Goal: Task Accomplishment & Management: Manage account settings

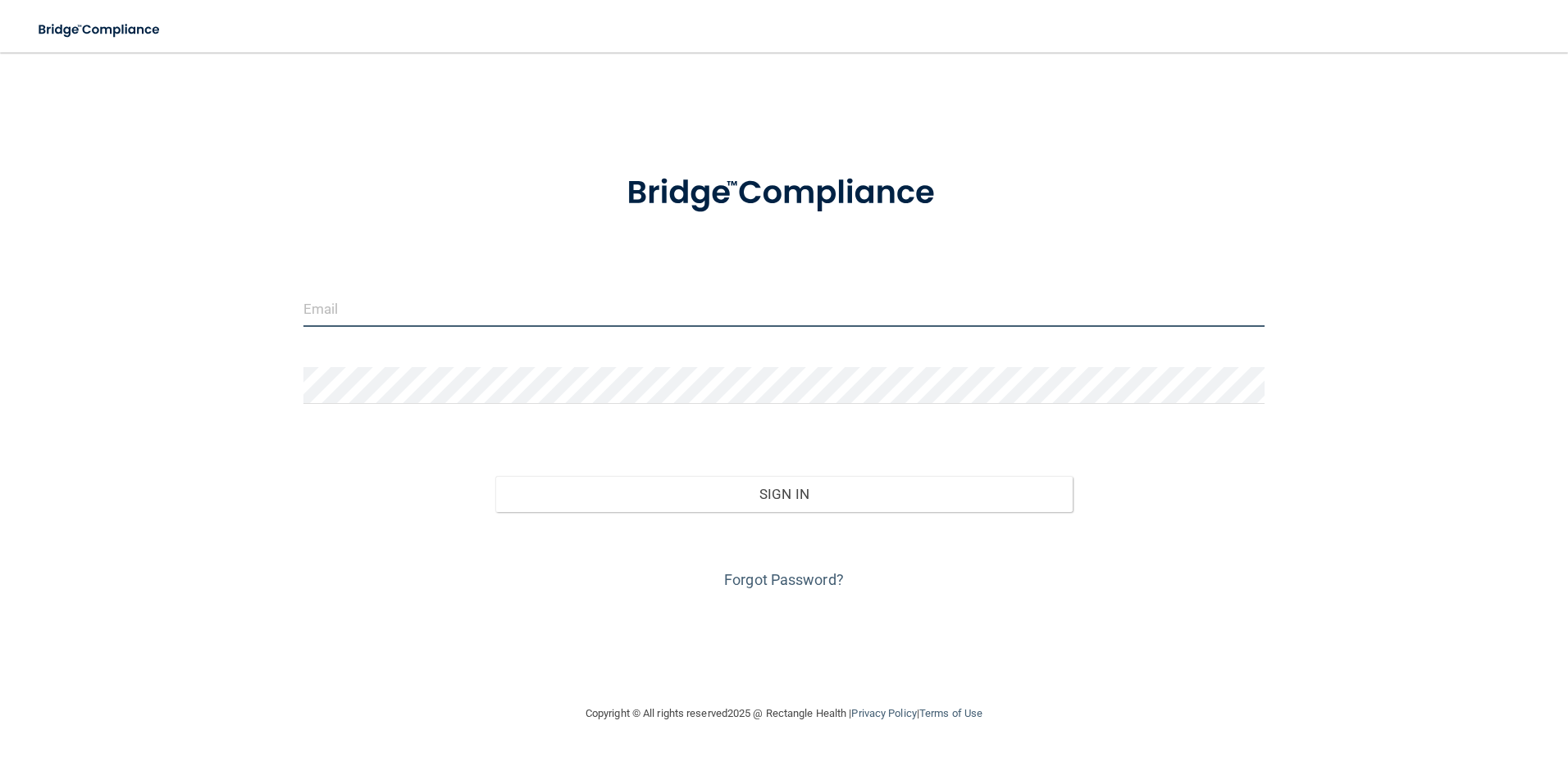
type input "[PERSON_NAME][EMAIL_ADDRESS][PERSON_NAME][DOMAIN_NAME]"
click at [847, 513] on div "Forgot Password?" at bounding box center [784, 553] width 986 height 82
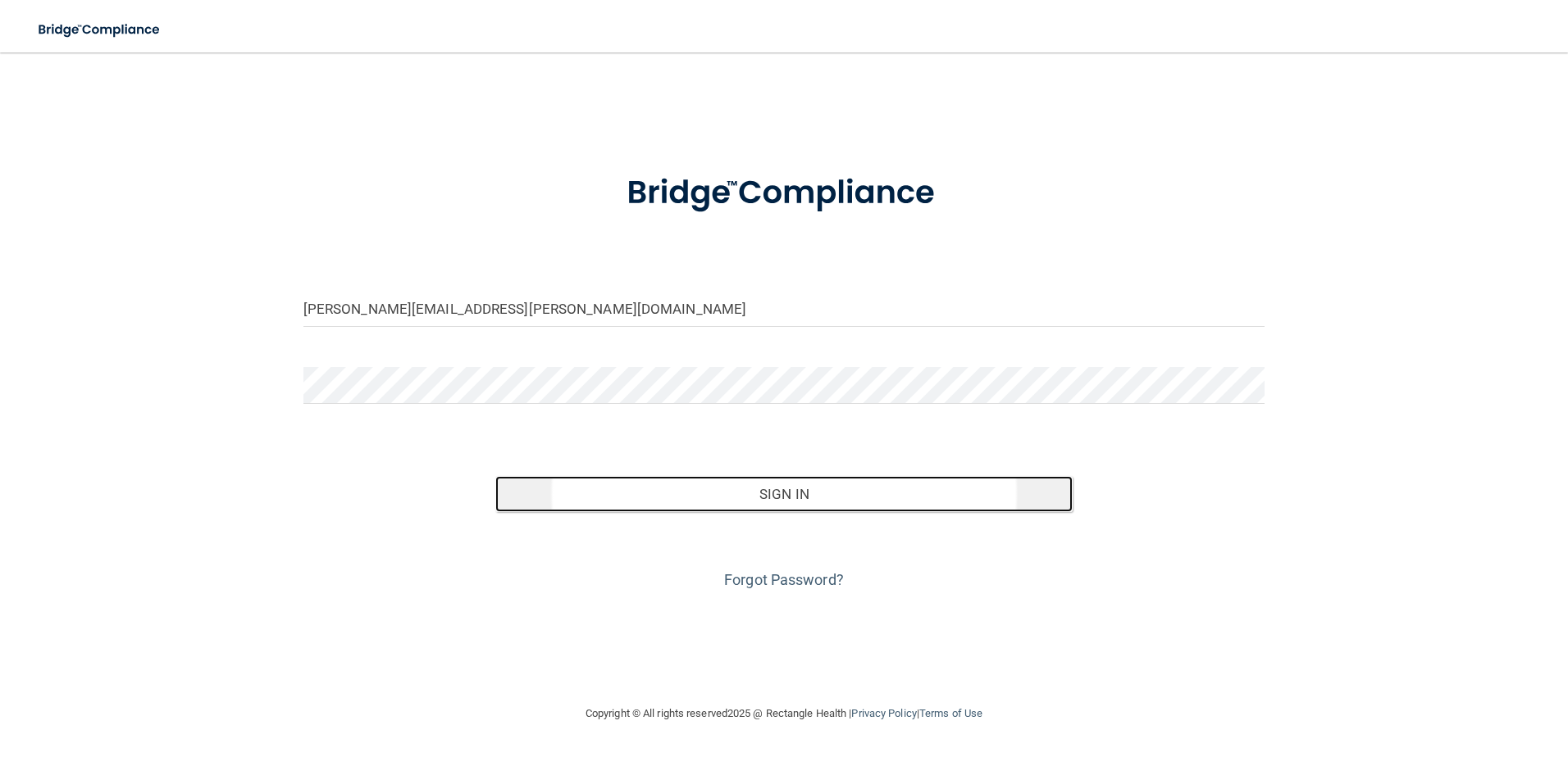
click at [849, 507] on button "Sign In" at bounding box center [783, 494] width 577 height 36
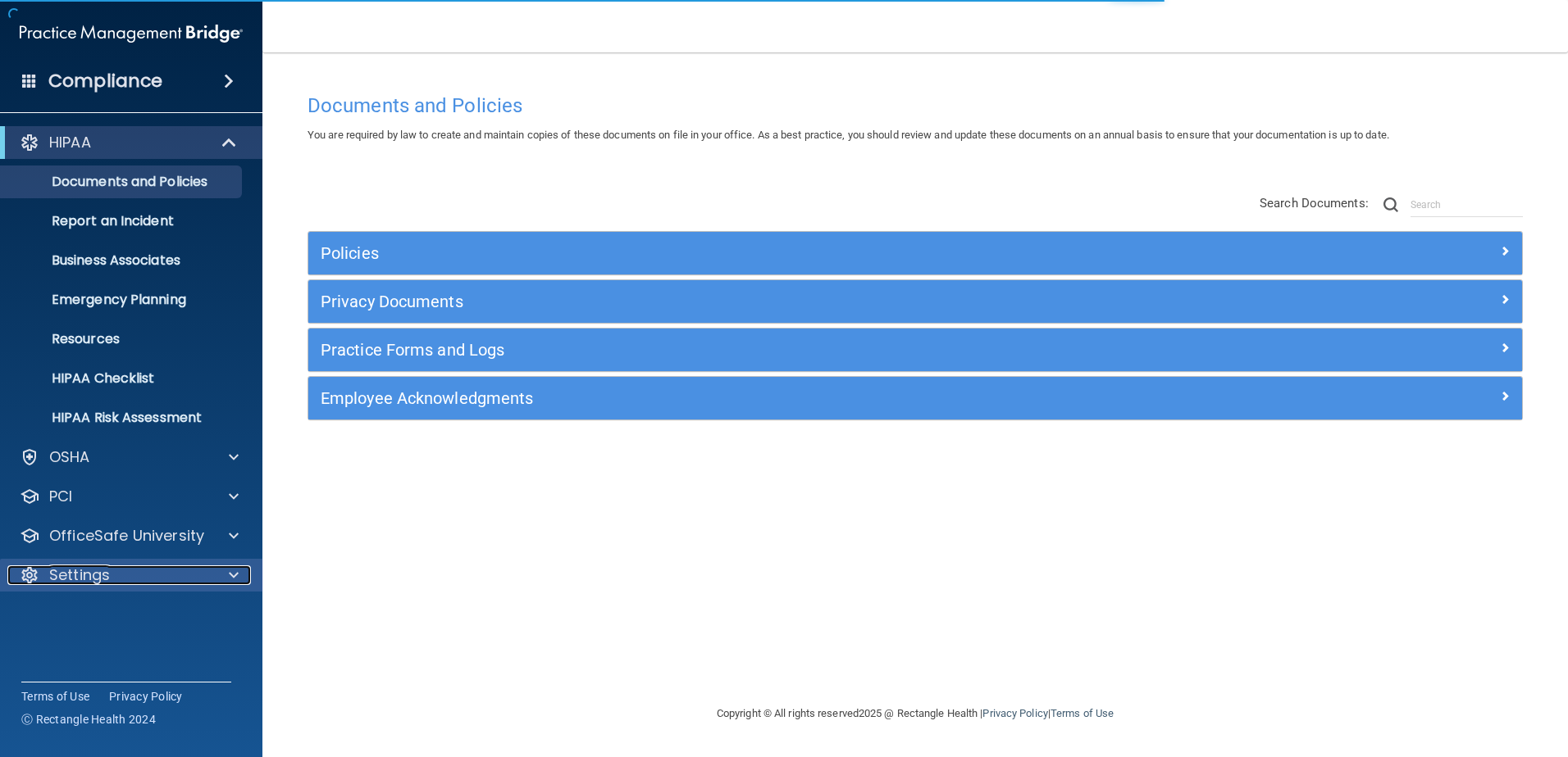
click at [224, 577] on div at bounding box center [231, 575] width 41 height 19
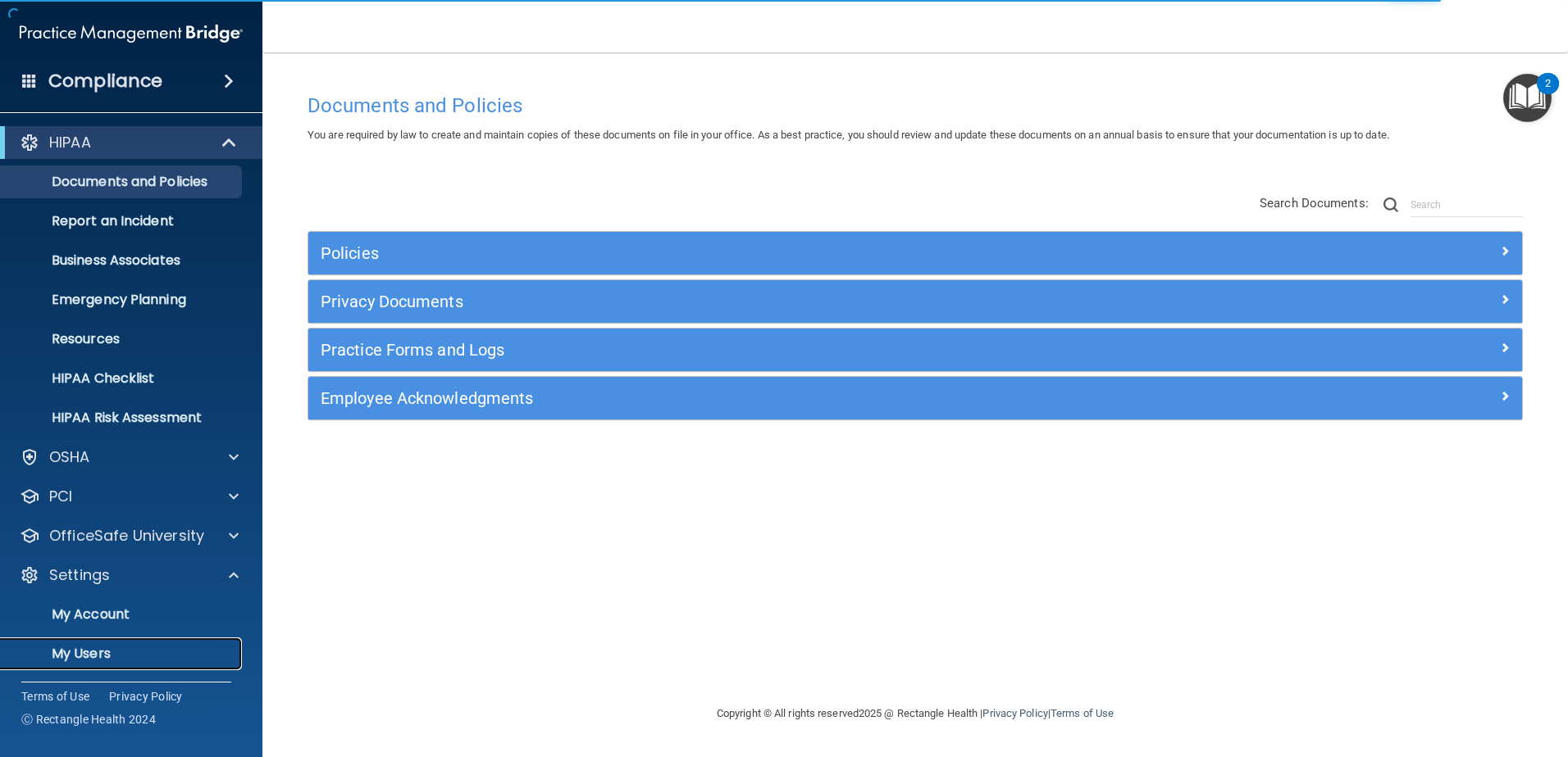
click at [114, 653] on p "My Users" at bounding box center [122, 654] width 224 height 17
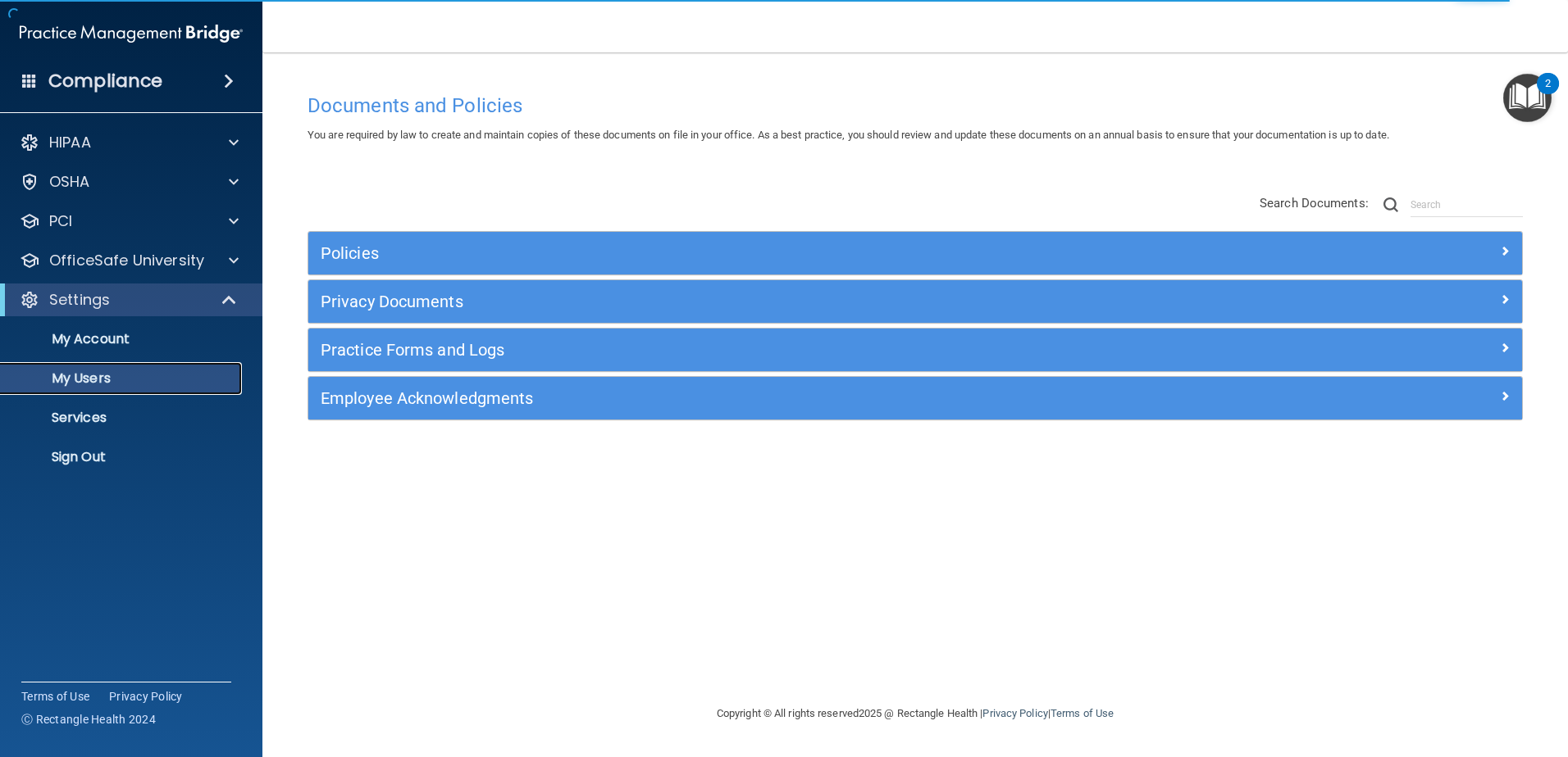
select select "20"
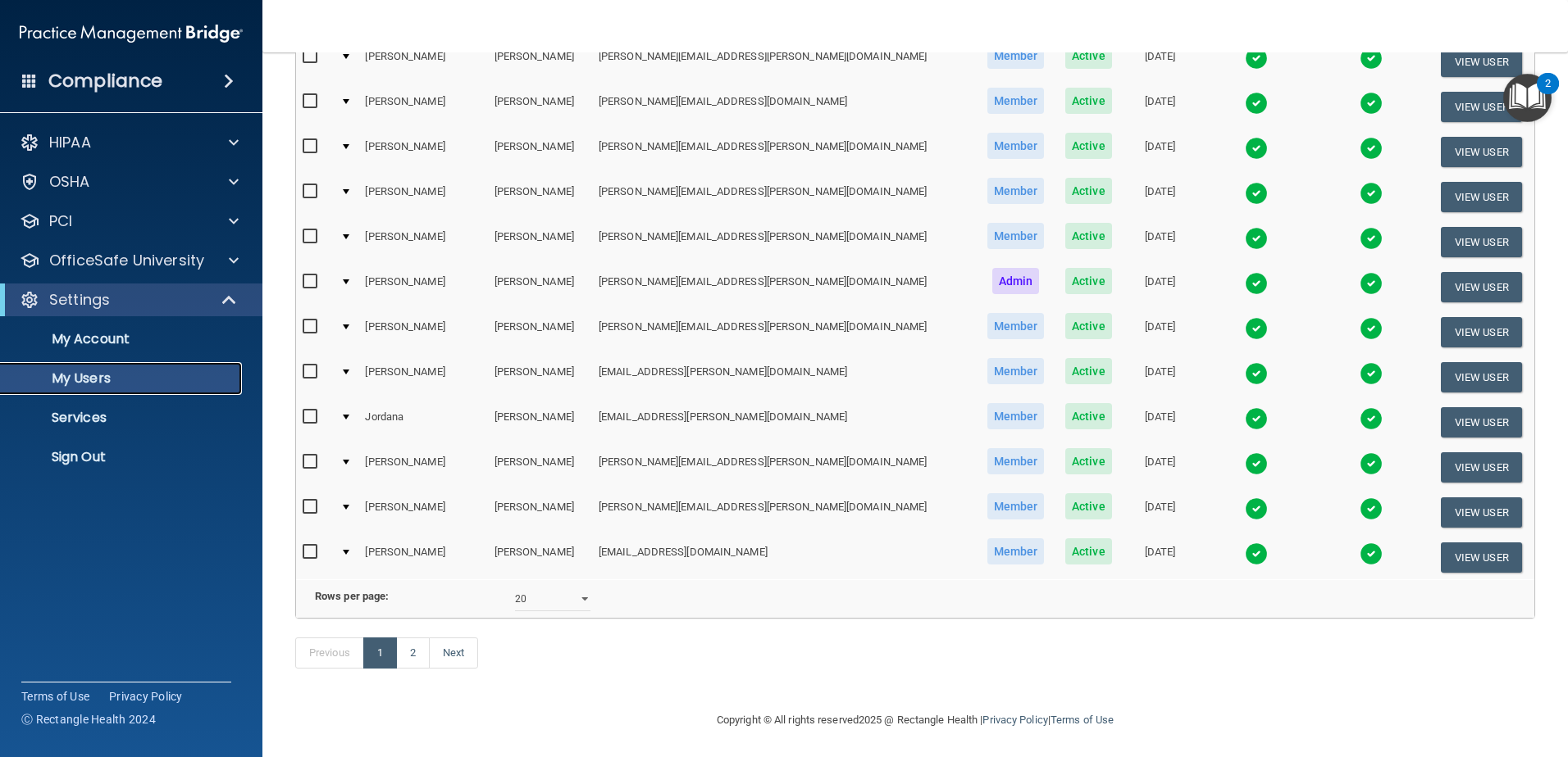
scroll to position [573, 0]
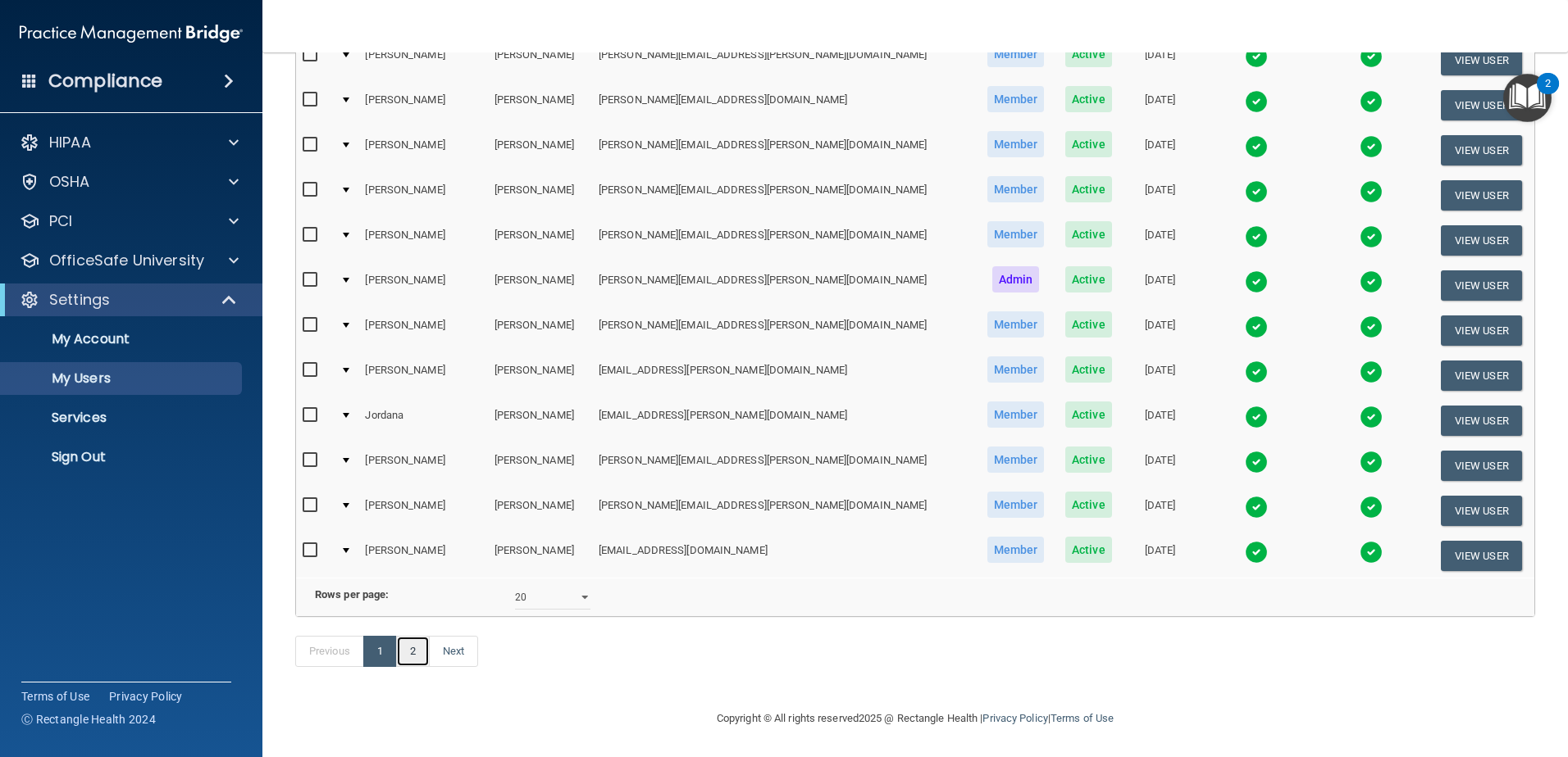
click at [408, 667] on link "2" at bounding box center [413, 651] width 34 height 31
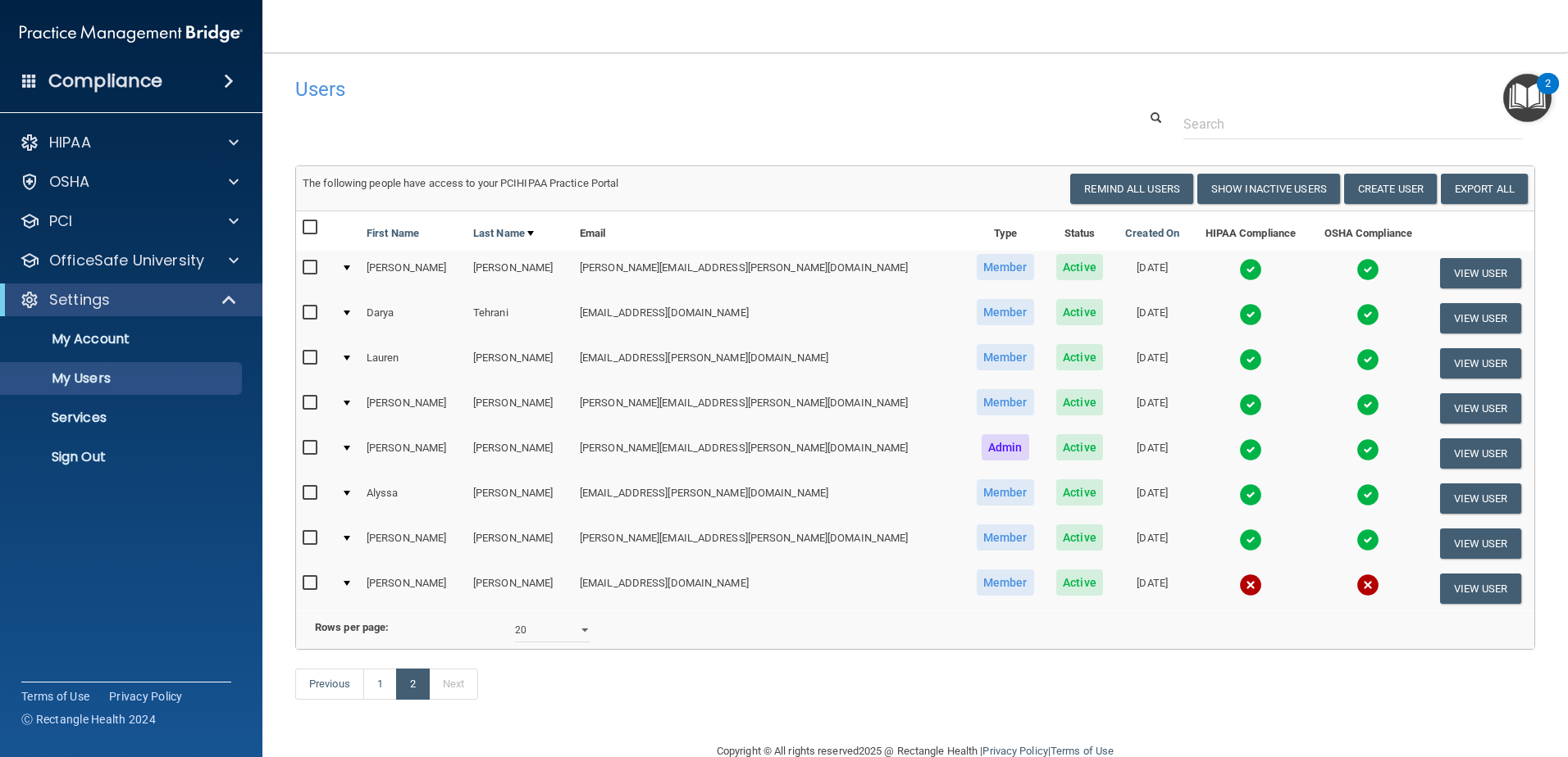
click at [591, 640] on div "10 20 30 40 all" at bounding box center [552, 630] width 100 height 25
click at [570, 642] on select "10 20 30 40 all" at bounding box center [552, 630] width 75 height 25
select select "28"
click at [515, 630] on select "10 20 30 40 all" at bounding box center [552, 630] width 75 height 25
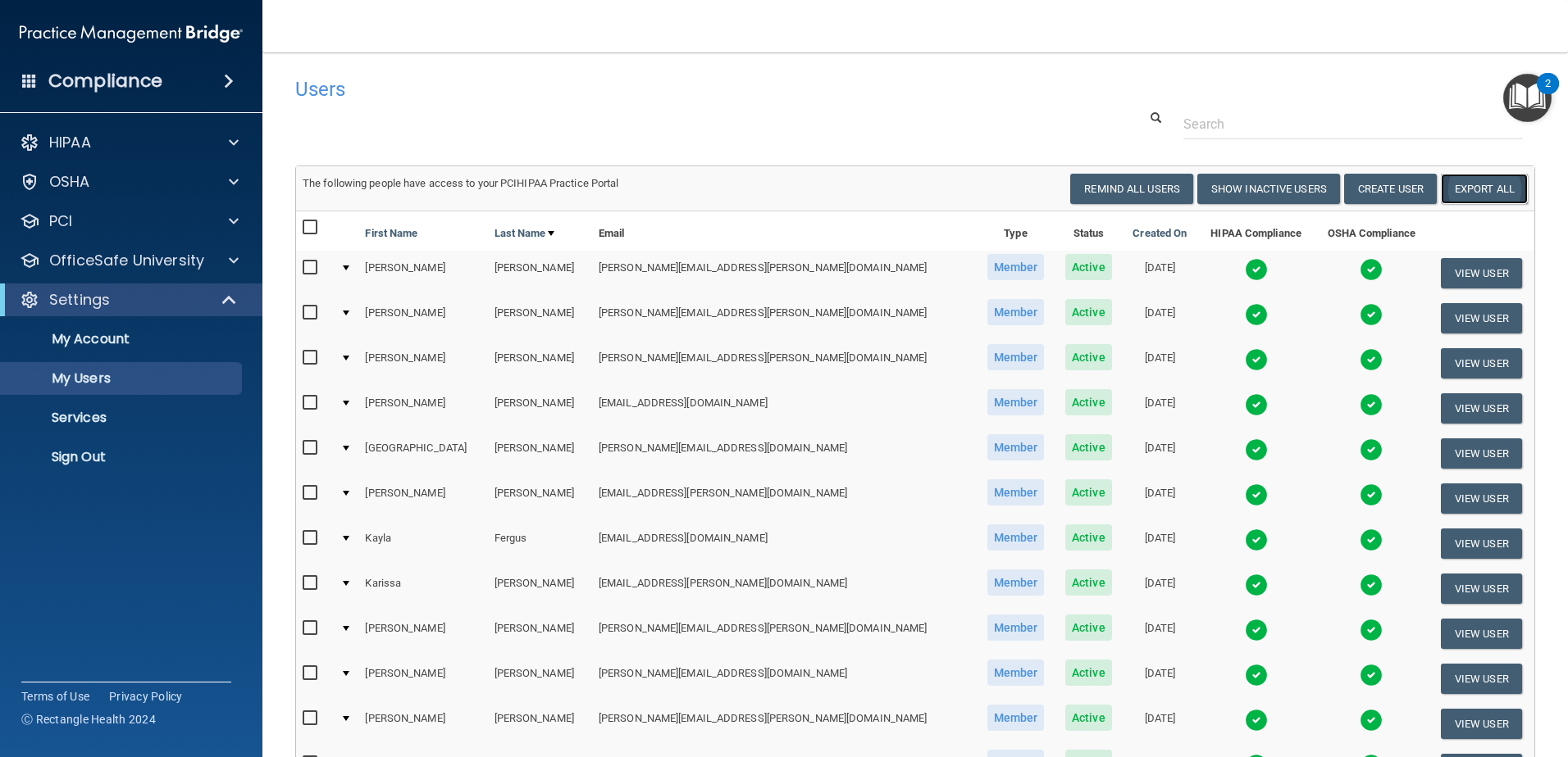
click at [1494, 186] on link "Export All" at bounding box center [1484, 189] width 87 height 30
click at [1463, 316] on button "View User" at bounding box center [1481, 318] width 81 height 30
